Goal: Task Accomplishment & Management: Complete application form

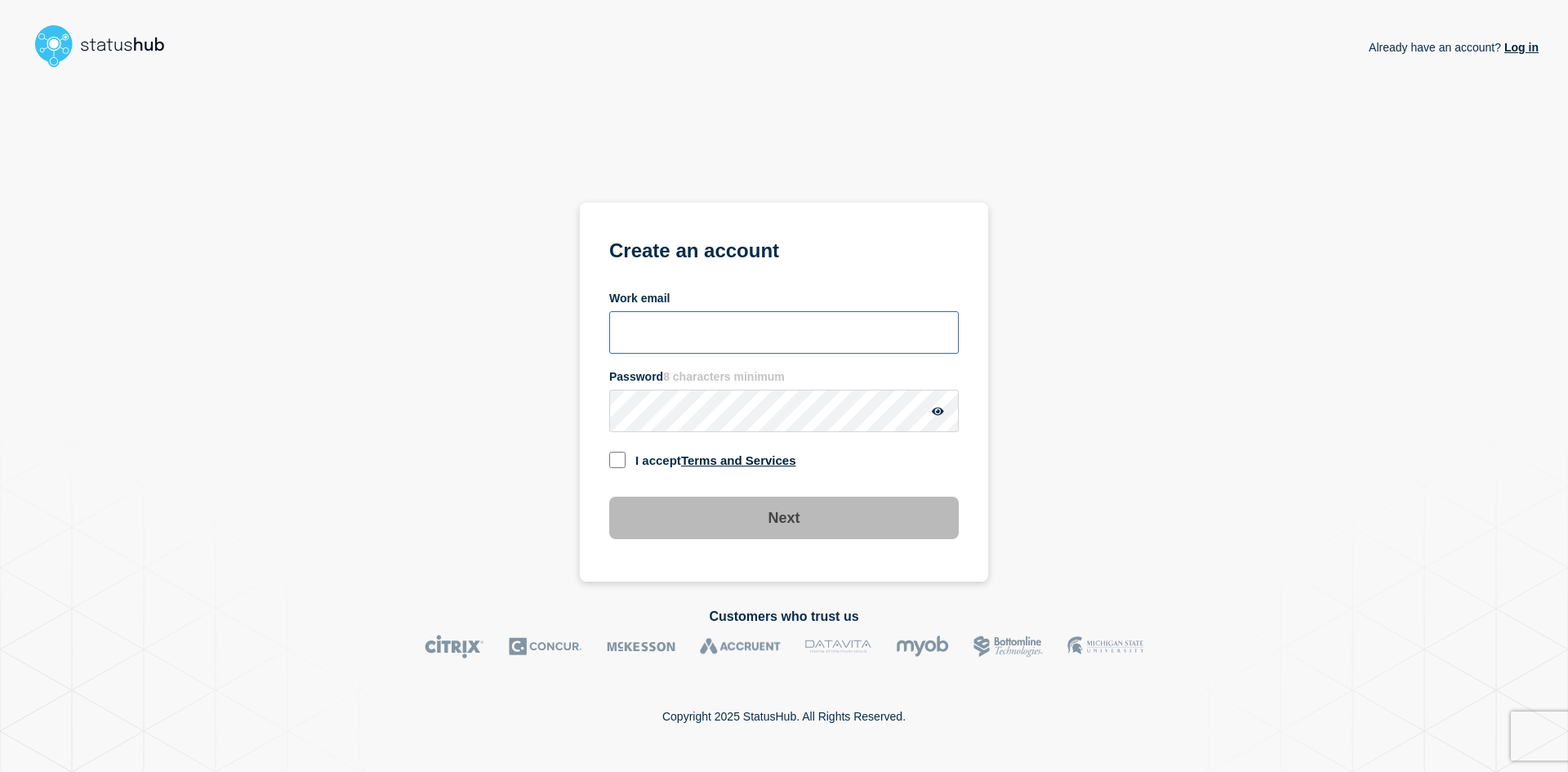
click at [761, 343] on input "Work email" at bounding box center [783, 332] width 349 height 43
type input "[EMAIL_ADDRESS][DOMAIN_NAME]"
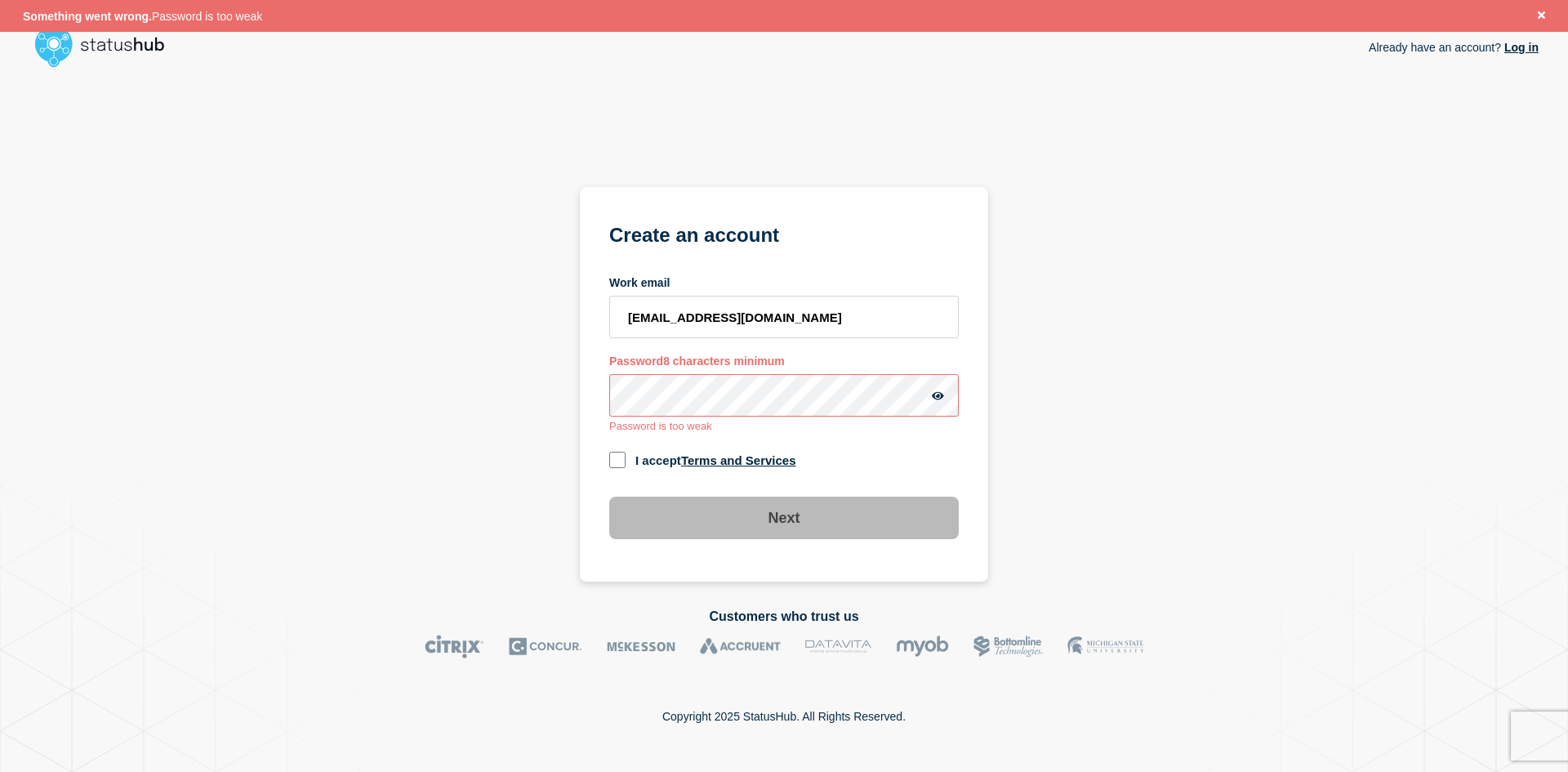
click at [560, 417] on div "Already have an account? Log in Create an account Work email [EMAIL_ADDRESS][DO…" at bounding box center [784, 327] width 1509 height 507
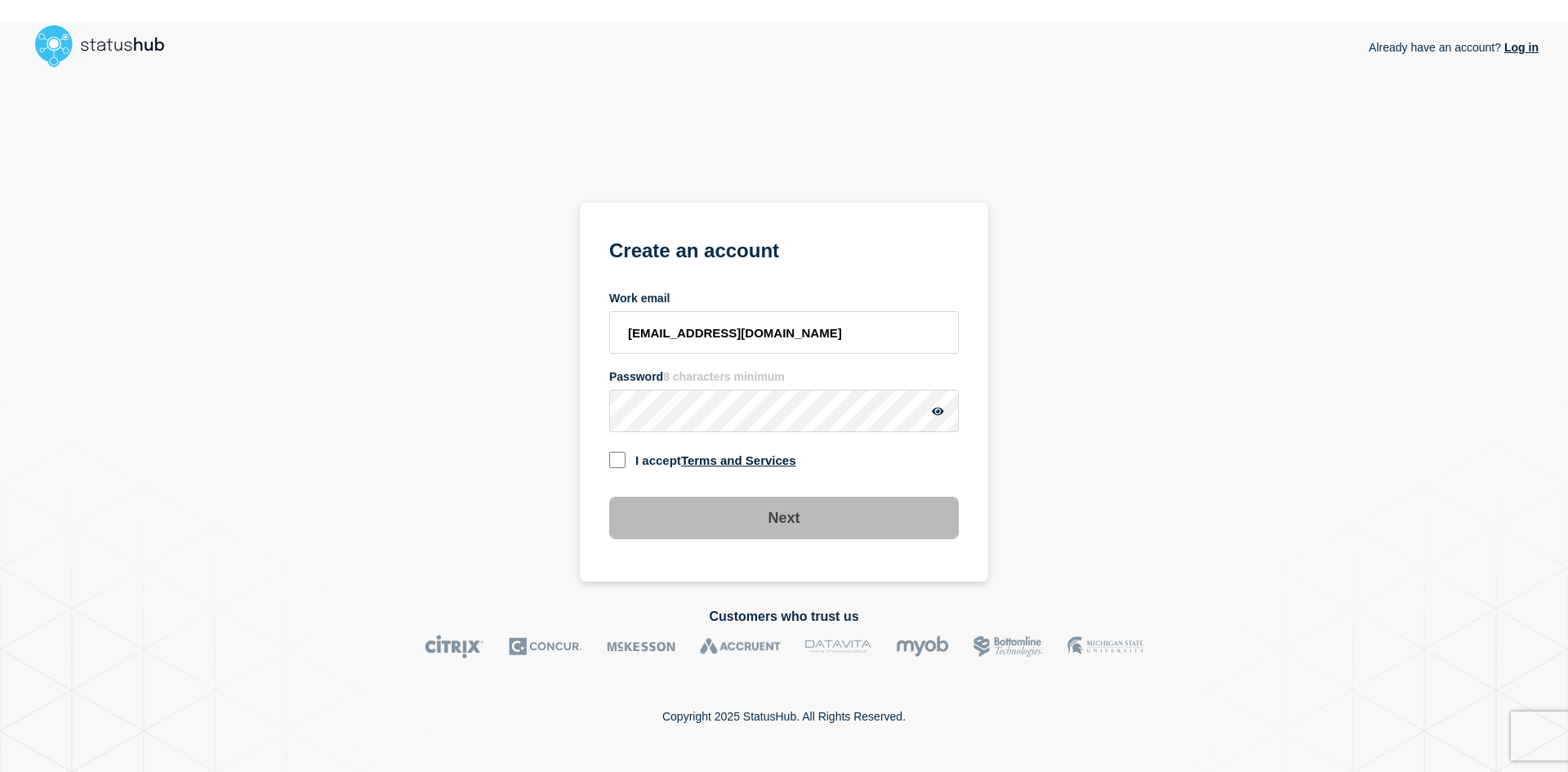
click at [1060, 437] on div "Already have an account? Log in Create an account Work email [EMAIL_ADDRESS][DO…" at bounding box center [784, 327] width 1509 height 507
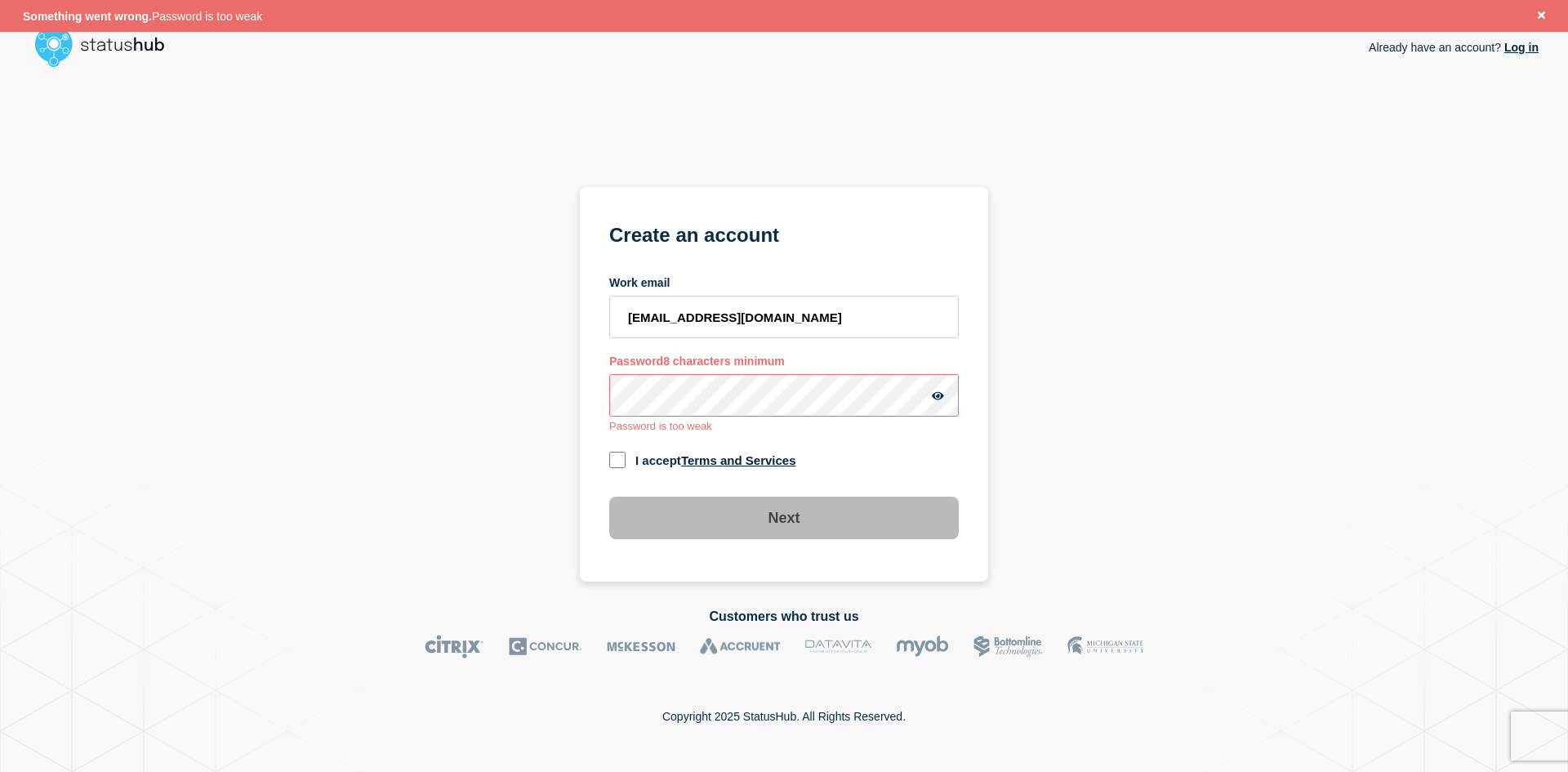
click at [613, 459] on input "checkbox" at bounding box center [616, 459] width 16 height 16
checkbox input "true"
click at [940, 394] on icon "button" at bounding box center [938, 395] width 12 height 9
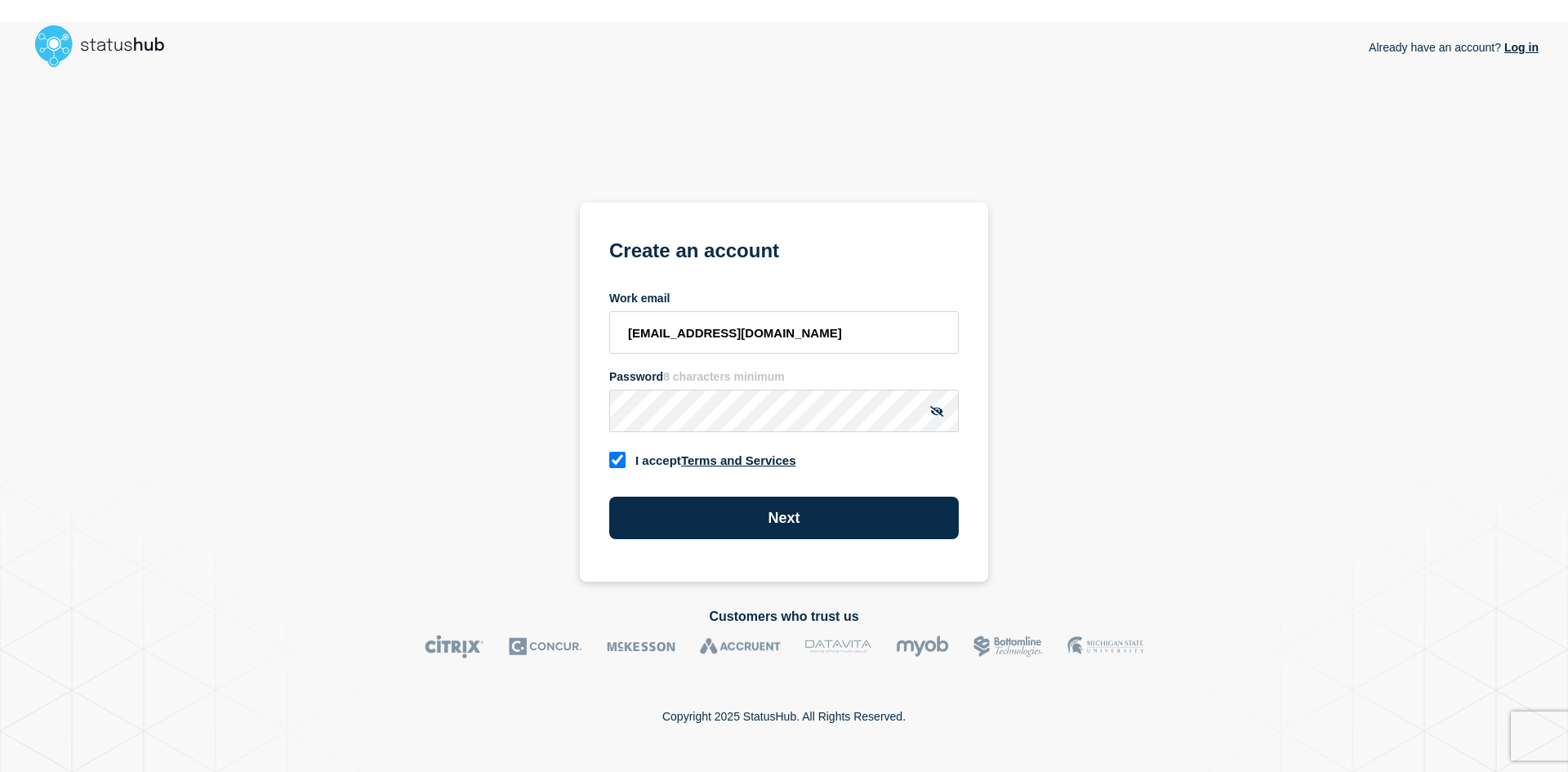
click at [991, 449] on div "Already have an account? Log in Create an account Work email [EMAIL_ADDRESS][DO…" at bounding box center [784, 327] width 1509 height 507
click at [935, 456] on div "I accept Terms and Services" at bounding box center [783, 459] width 349 height 22
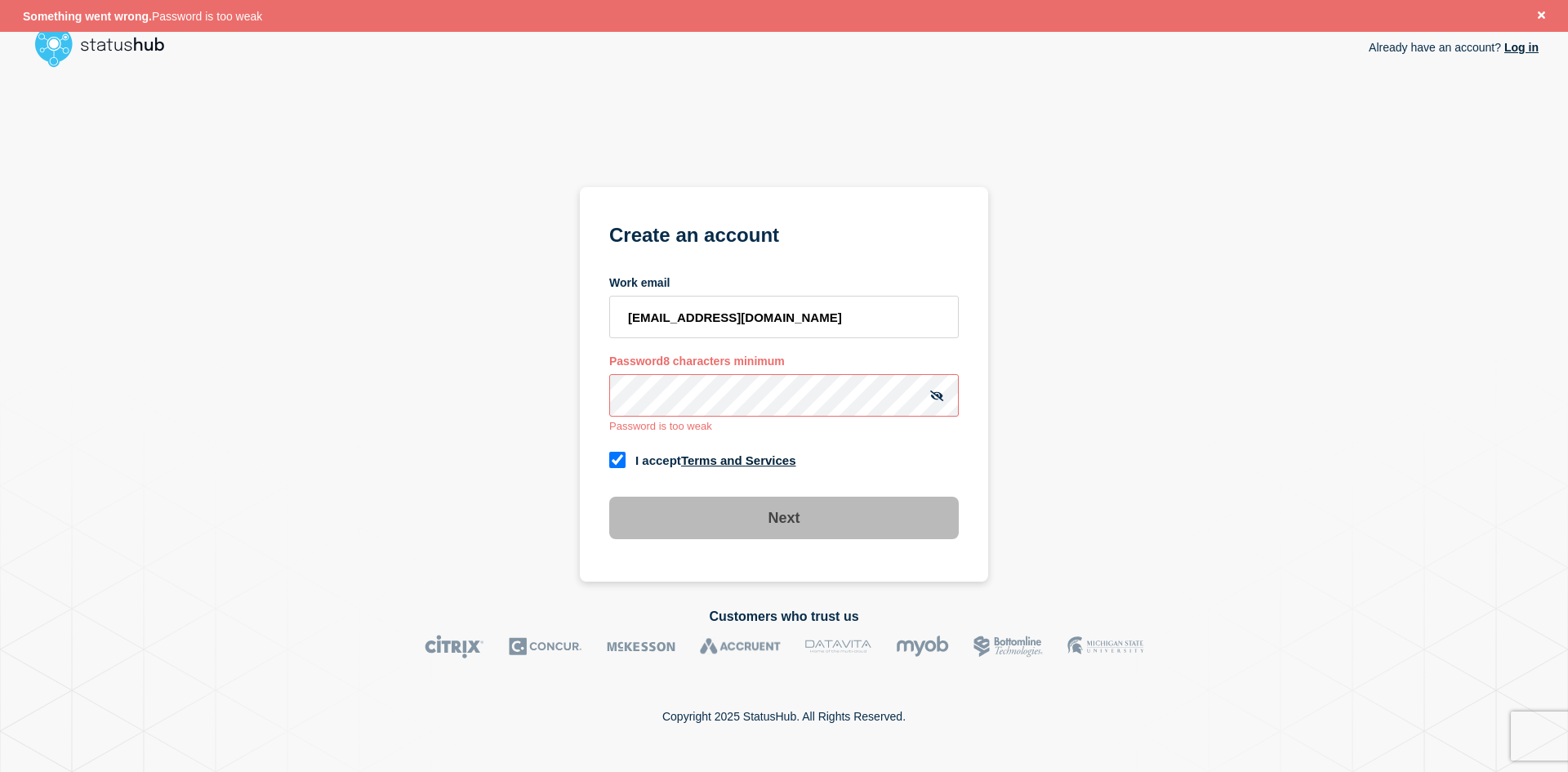
click at [936, 443] on div "Work email [EMAIL_ADDRESS][DOMAIN_NAME] Password 8 characters minimum Password …" at bounding box center [783, 407] width 349 height 263
click at [531, 400] on div "Already have an account? Log in Create an account Work email [EMAIL_ADDRESS][DO…" at bounding box center [784, 327] width 1509 height 507
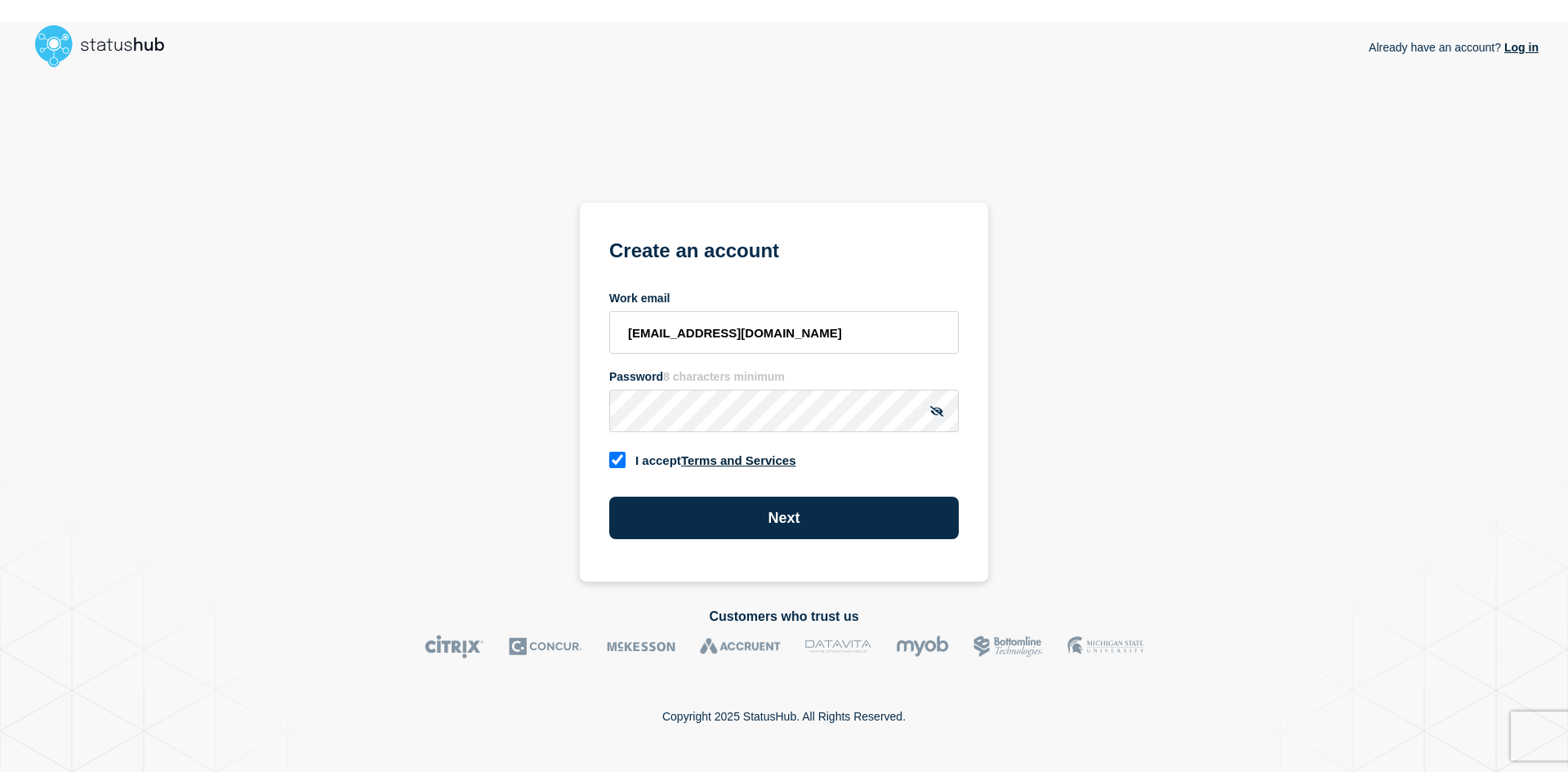
click at [945, 460] on div "I accept Terms and Services" at bounding box center [783, 459] width 349 height 22
click at [794, 349] on input "[EMAIL_ADDRESS][DOMAIN_NAME]" at bounding box center [783, 332] width 349 height 43
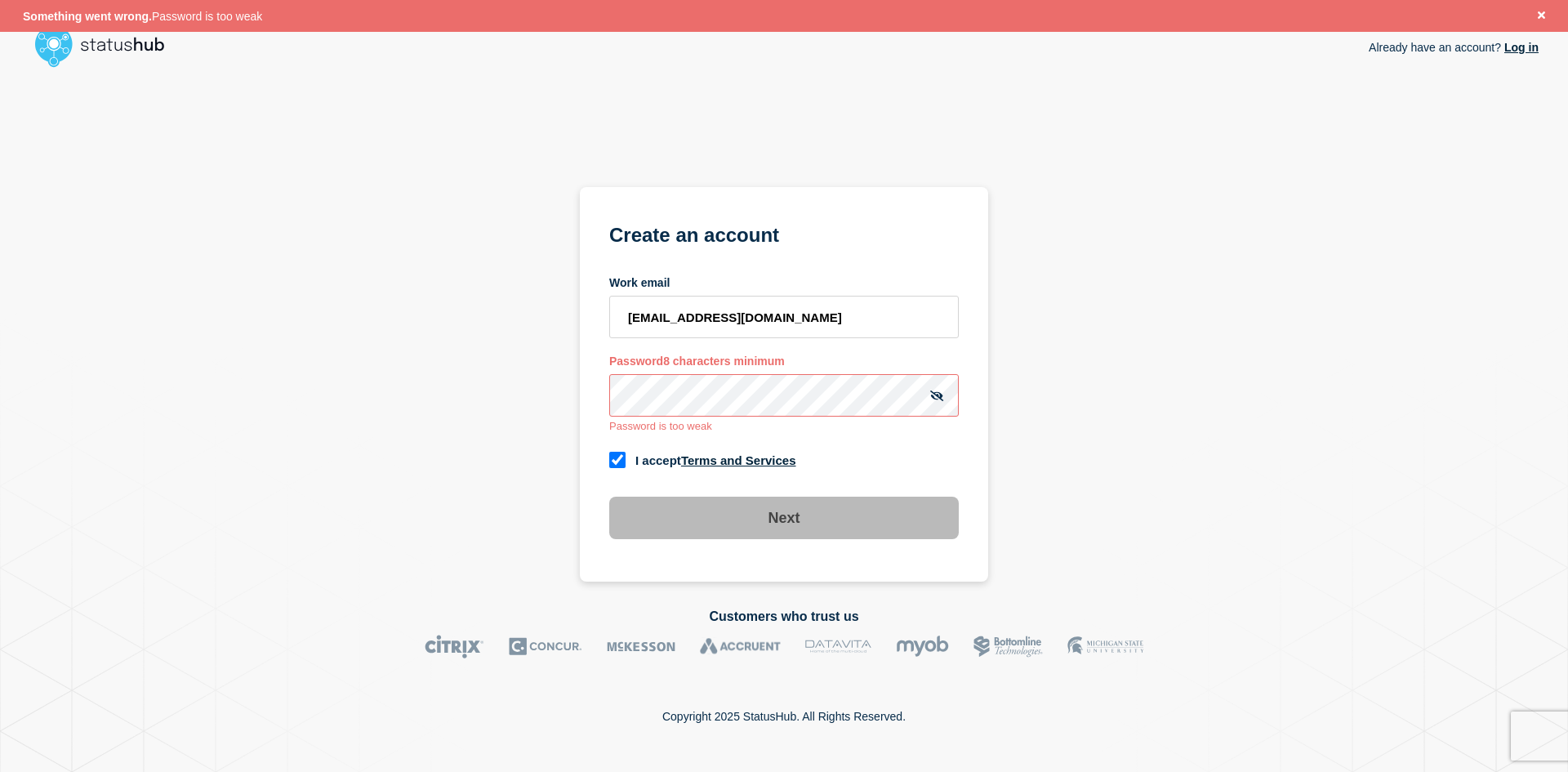
click at [590, 404] on section "Create an account Work email [EMAIL_ADDRESS][DOMAIN_NAME] Password 8 characters…" at bounding box center [784, 384] width 408 height 395
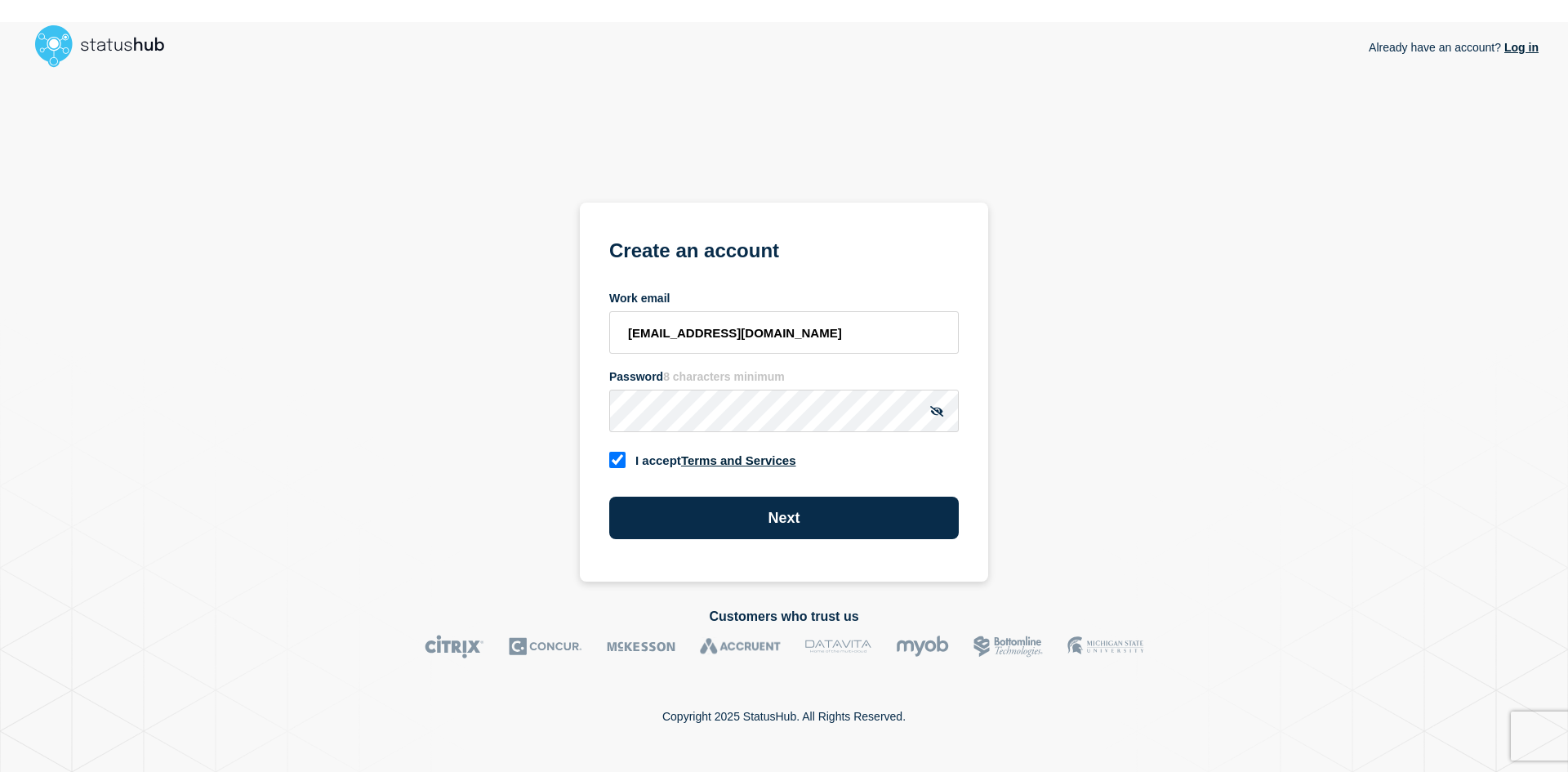
click at [952, 458] on div "I accept Terms and Services" at bounding box center [783, 459] width 349 height 22
click at [592, 423] on section "Create an account Work email [EMAIL_ADDRESS][DOMAIN_NAME] Password 8 characters…" at bounding box center [784, 392] width 408 height 380
drag, startPoint x: 759, startPoint y: 339, endPoint x: 599, endPoint y: 342, distance: 160.0
click at [599, 342] on section "Create an account Work email [EMAIL_ADDRESS][DOMAIN_NAME] Password 8 characters…" at bounding box center [784, 392] width 408 height 380
click at [849, 512] on button "Next" at bounding box center [783, 518] width 349 height 43
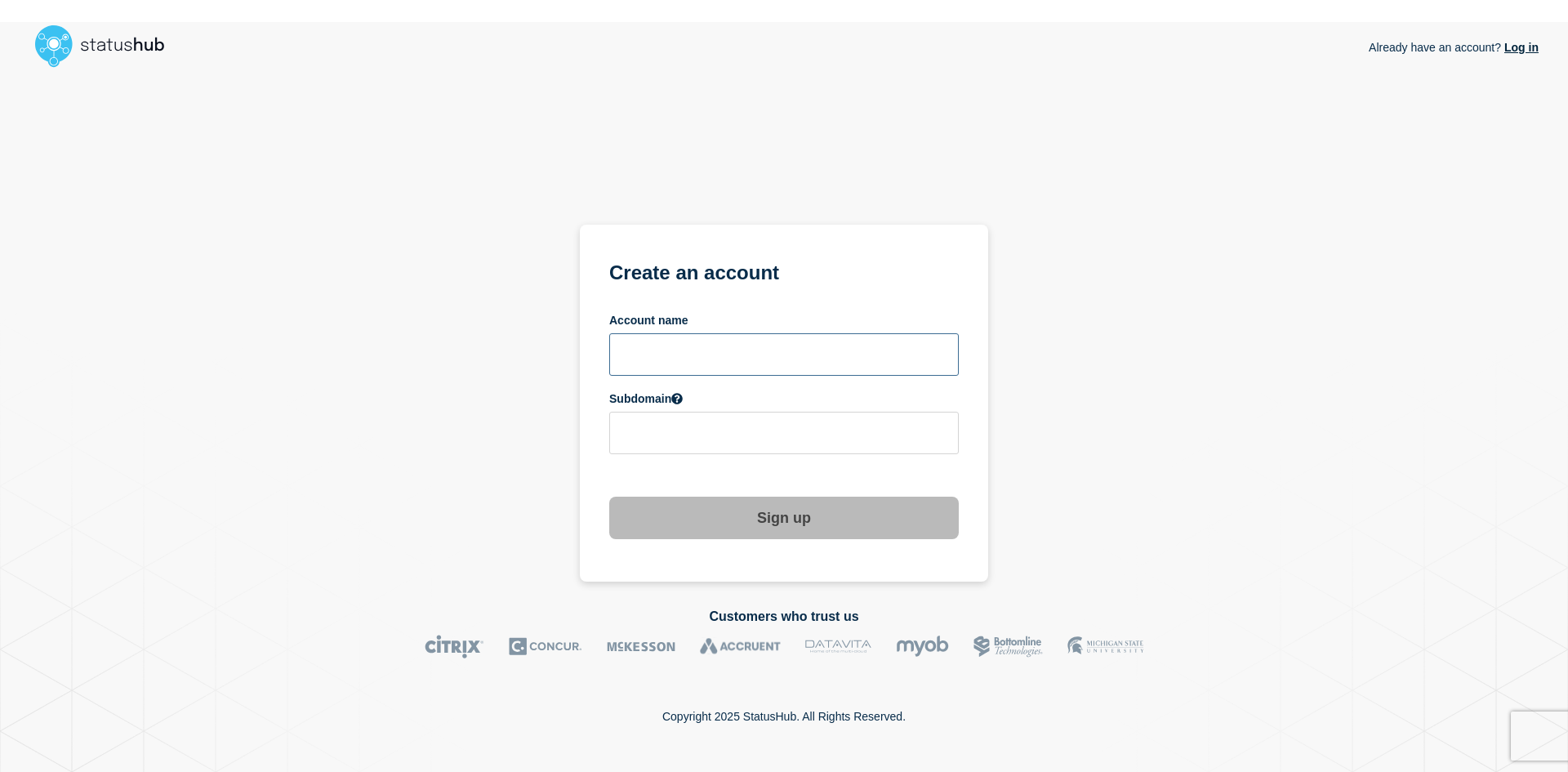
click at [671, 365] on input "text" at bounding box center [783, 355] width 349 height 43
type input "ccac"
click at [660, 432] on input "ccac" at bounding box center [783, 433] width 349 height 43
drag, startPoint x: 759, startPoint y: 355, endPoint x: 760, endPoint y: 398, distance: 43.0
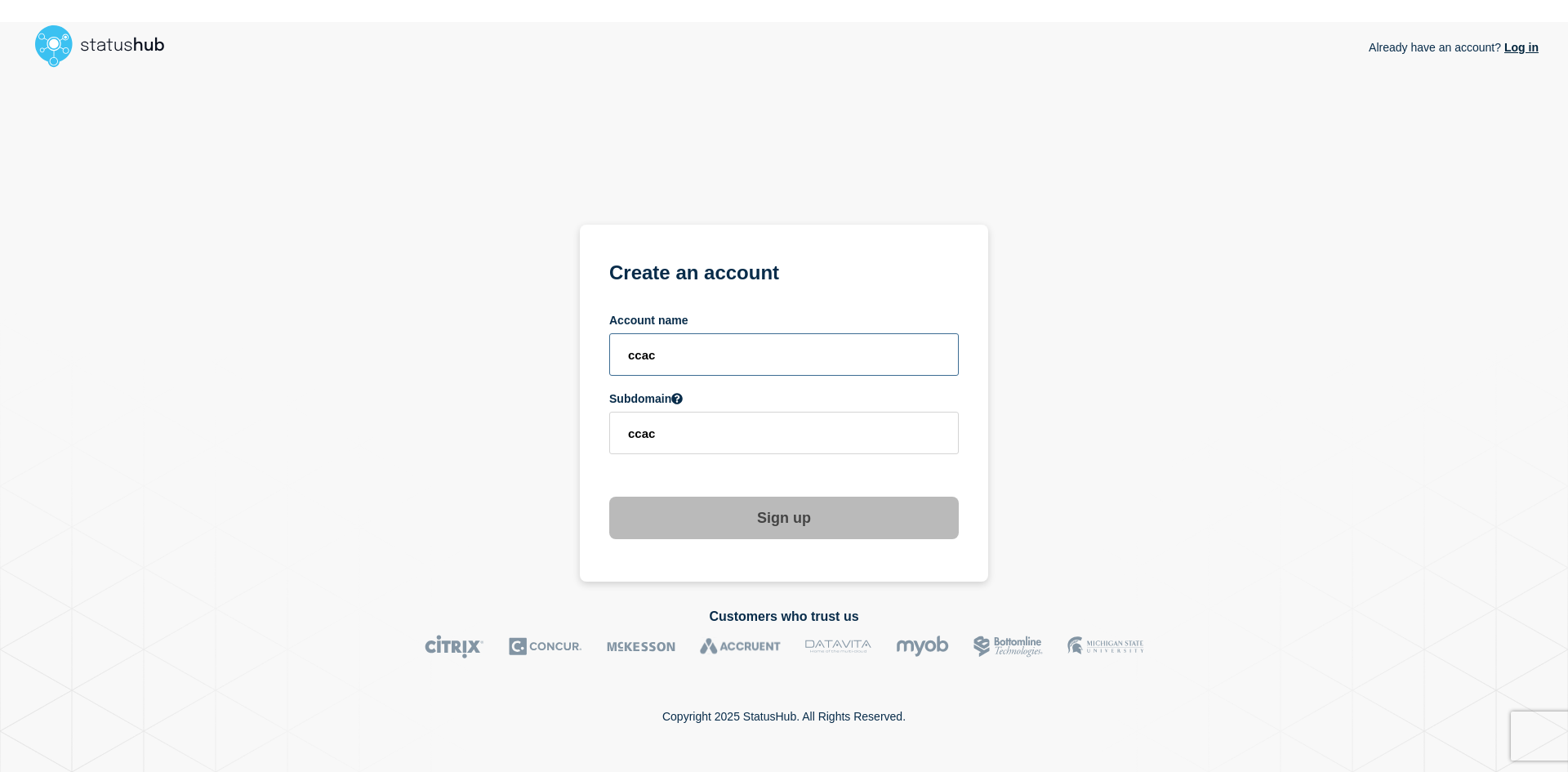
click at [758, 355] on input "ccac" at bounding box center [783, 355] width 349 height 43
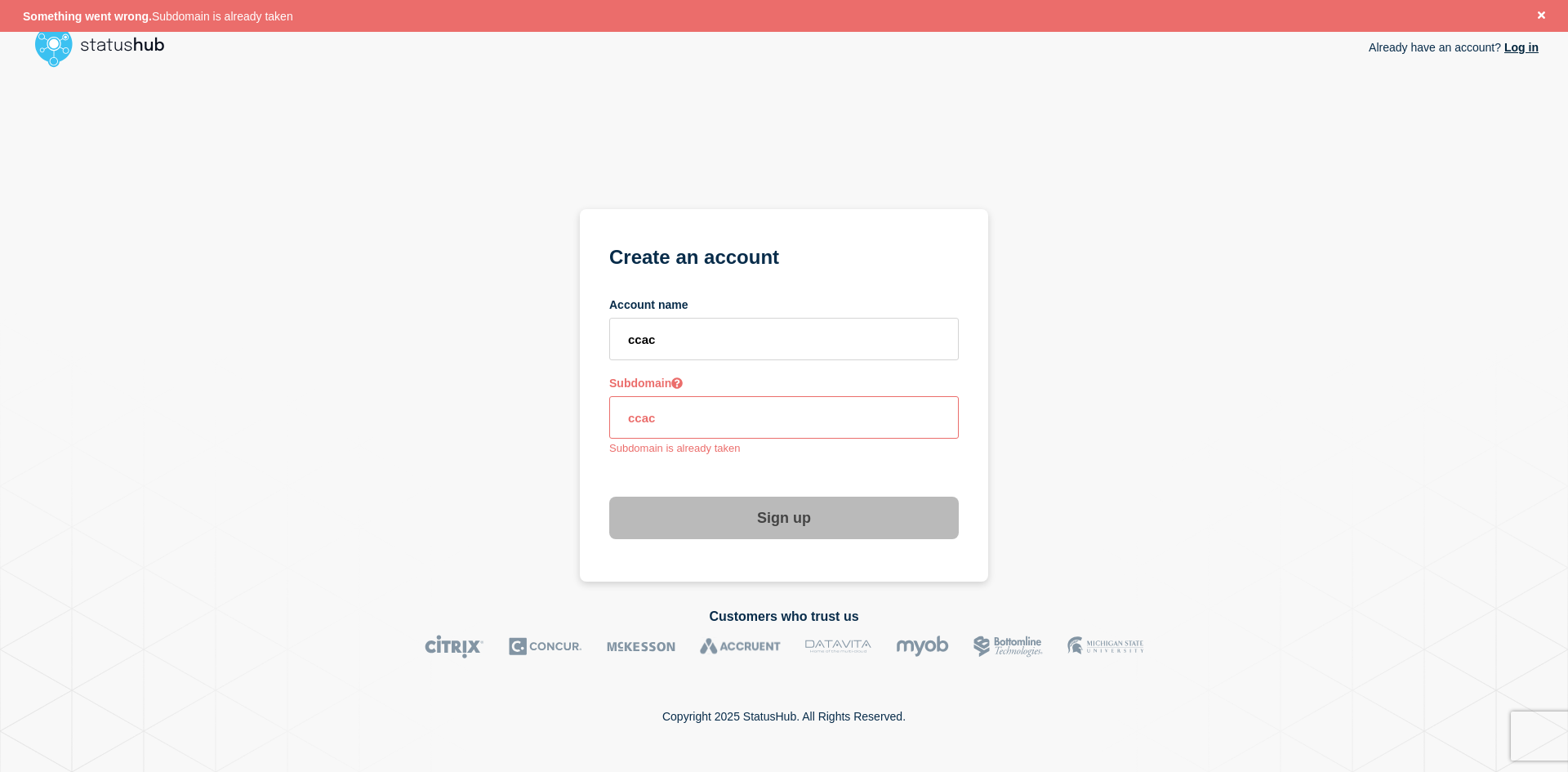
click at [775, 419] on input "ccac" at bounding box center [783, 417] width 349 height 43
